Goal: Book appointment/travel/reservation

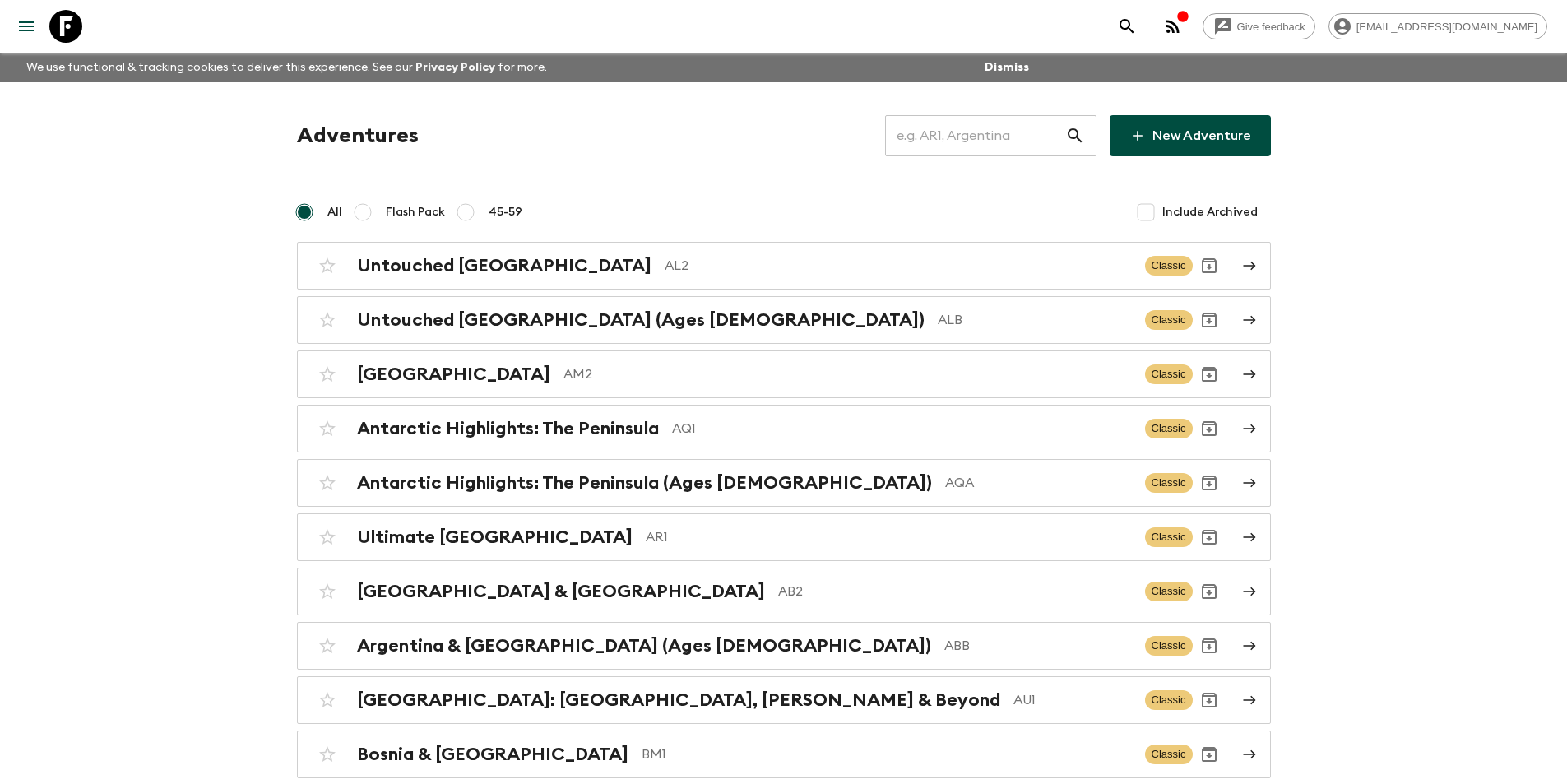
click at [991, 135] on input "text" at bounding box center [975, 136] width 180 height 47
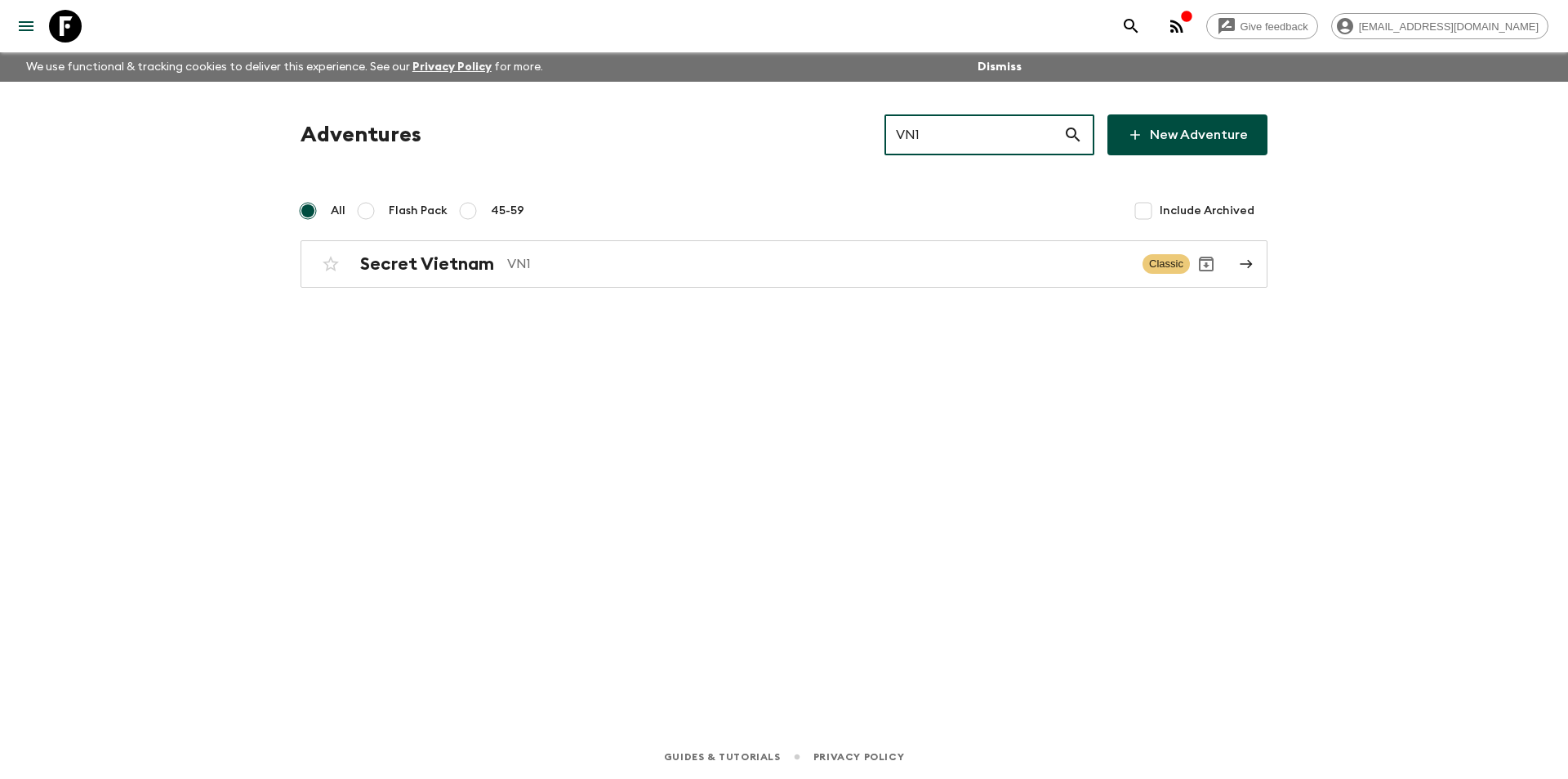
type input "VN1"
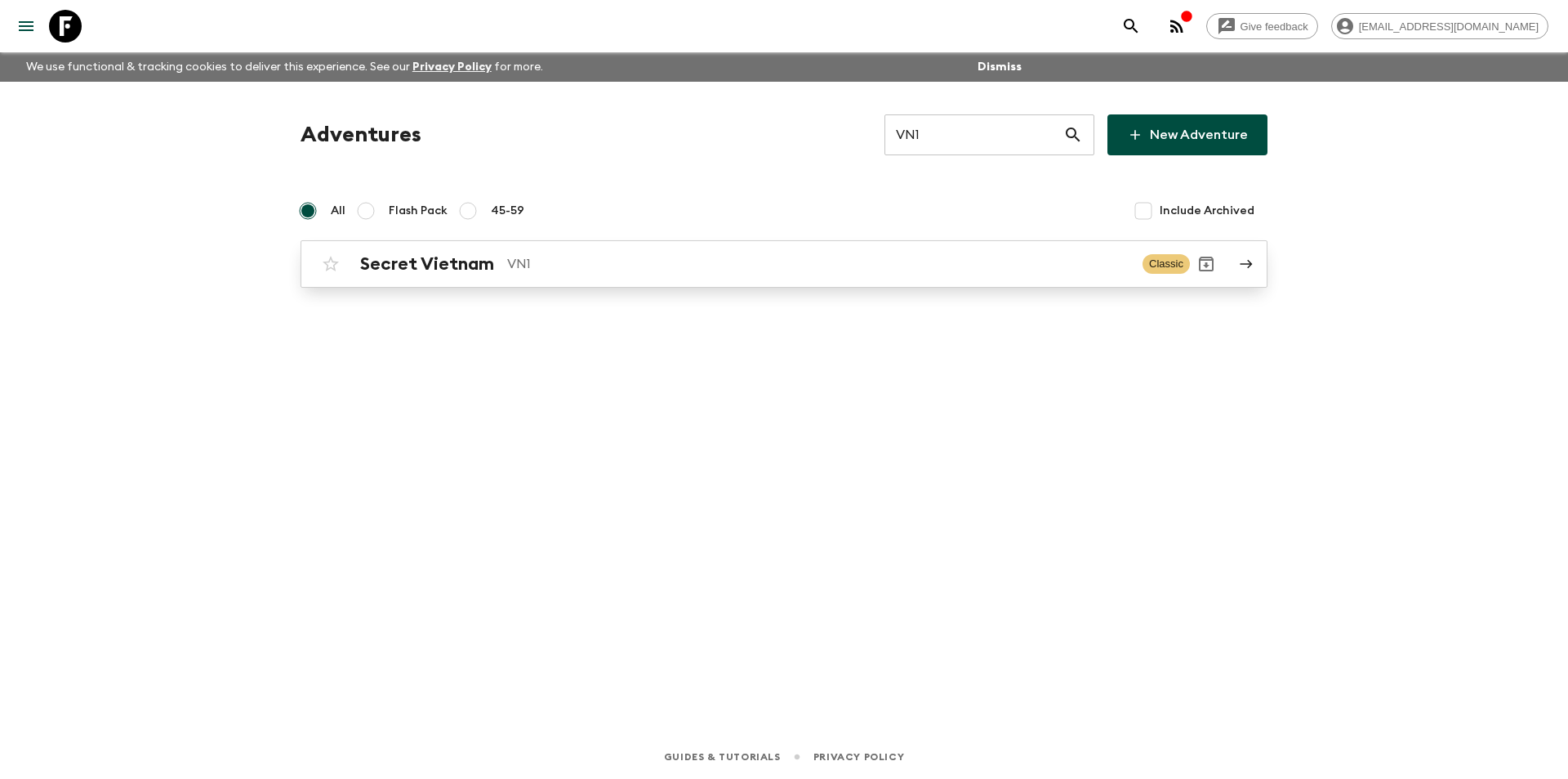
drag, startPoint x: 906, startPoint y: 237, endPoint x: 901, endPoint y: 257, distance: 20.6
click at [902, 253] on div "Adventures VN1 ​ New Adventure All Flash Pack 45-59 Include Archived Secret Vie…" at bounding box center [784, 201] width 1006 height 174
click at [901, 257] on p "VN1" at bounding box center [818, 263] width 622 height 20
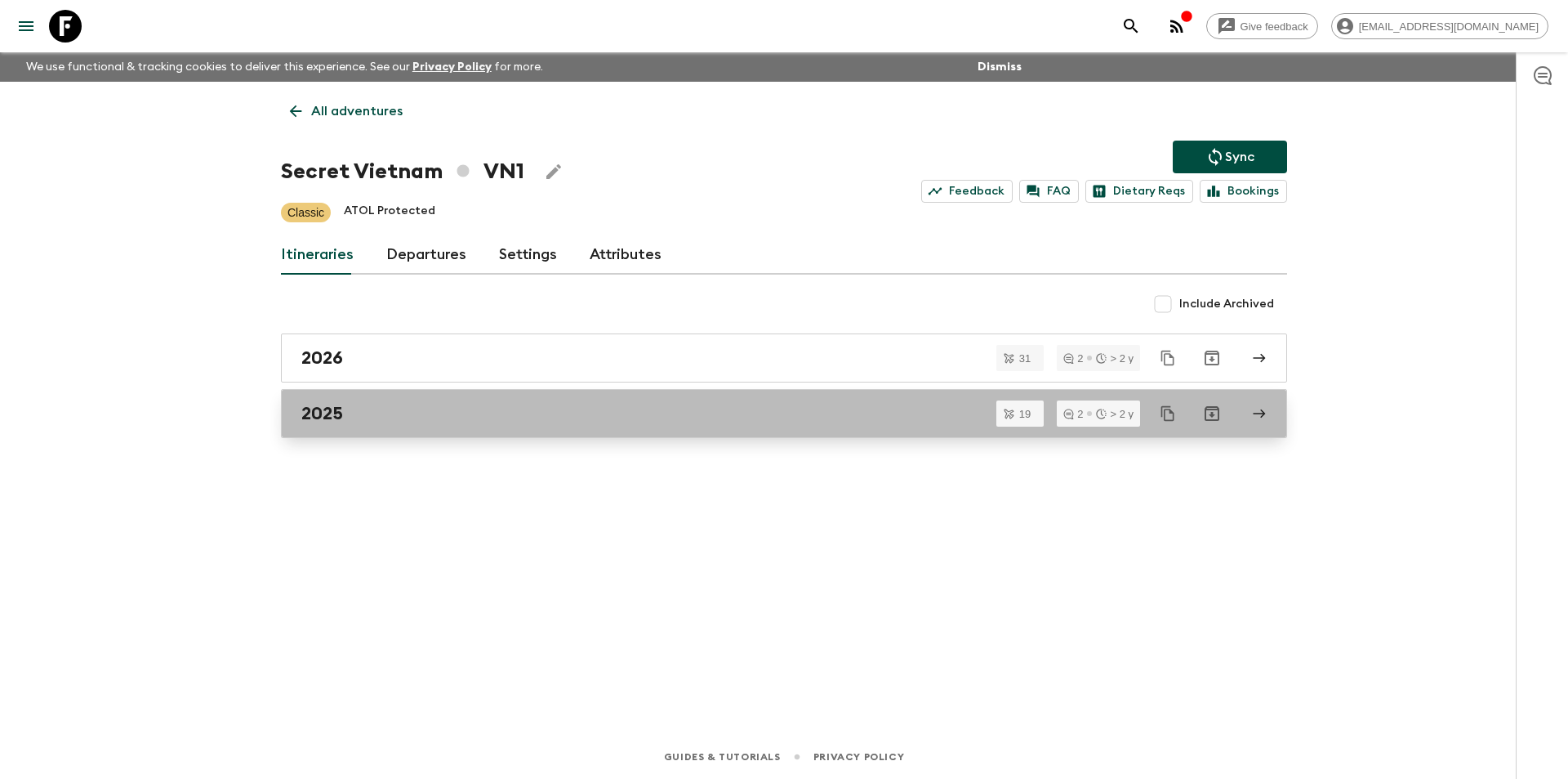
click at [364, 406] on div "2025" at bounding box center [768, 413] width 934 height 22
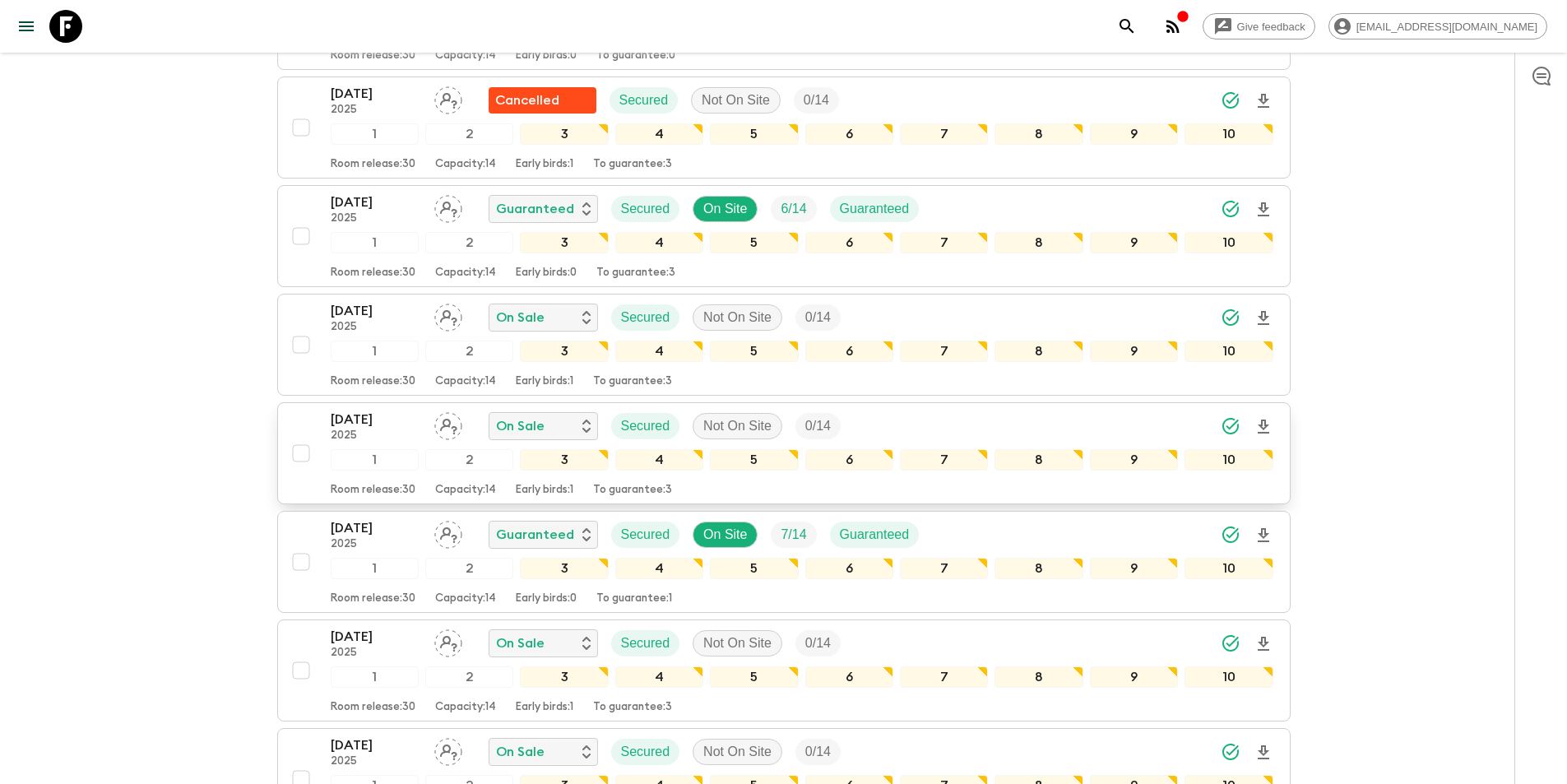
scroll to position [1645, 0]
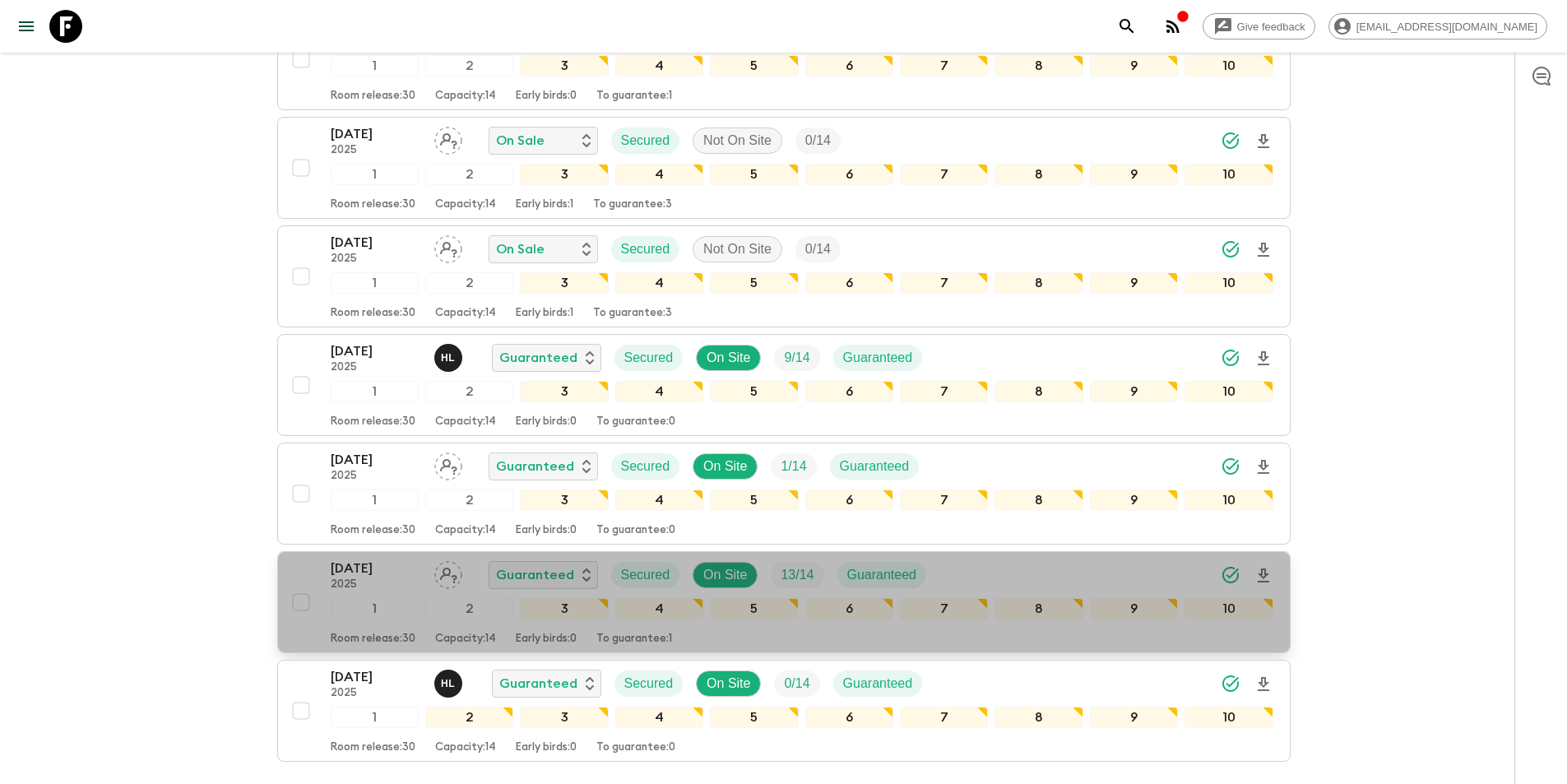
click at [361, 560] on p "[DATE]" at bounding box center [375, 568] width 90 height 20
